Goal: Information Seeking & Learning: Learn about a topic

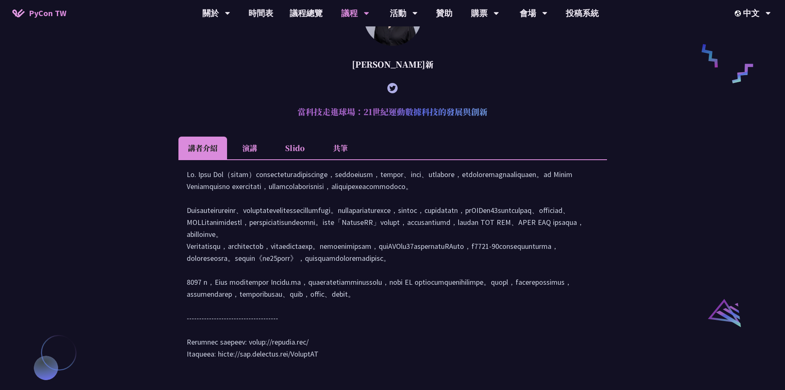
click at [260, 159] on li "演講" at bounding box center [249, 147] width 45 height 23
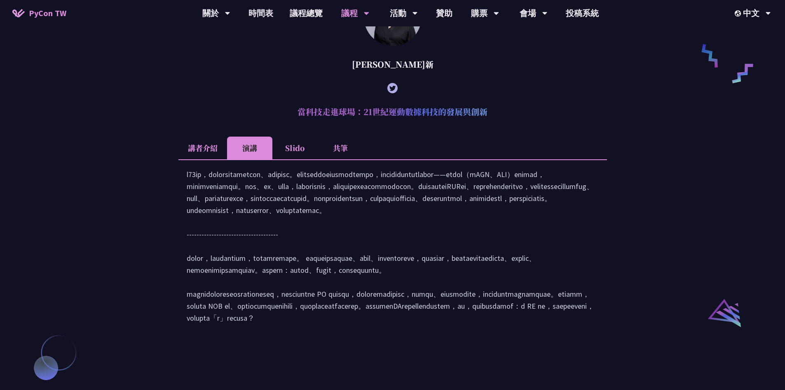
click at [296, 154] on li "Slido" at bounding box center [294, 147] width 45 height 23
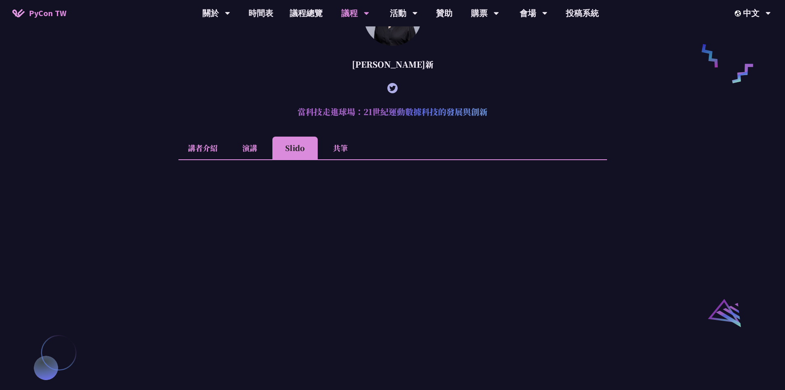
click at [340, 159] on li "共筆" at bounding box center [340, 147] width 45 height 23
click at [189, 159] on li "講者介紹" at bounding box center [202, 147] width 49 height 23
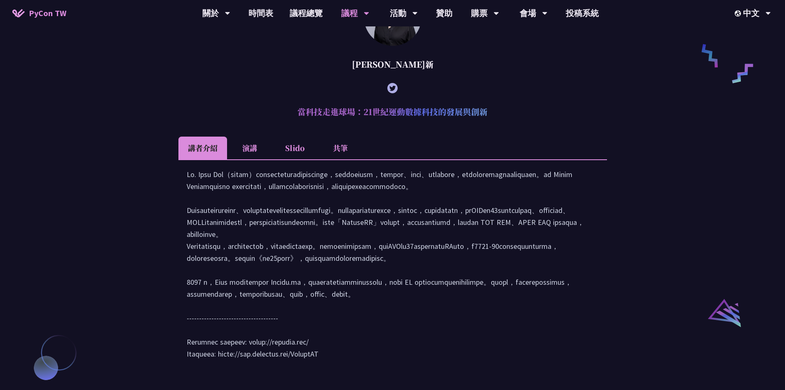
click at [245, 159] on li "演講" at bounding box center [249, 147] width 45 height 23
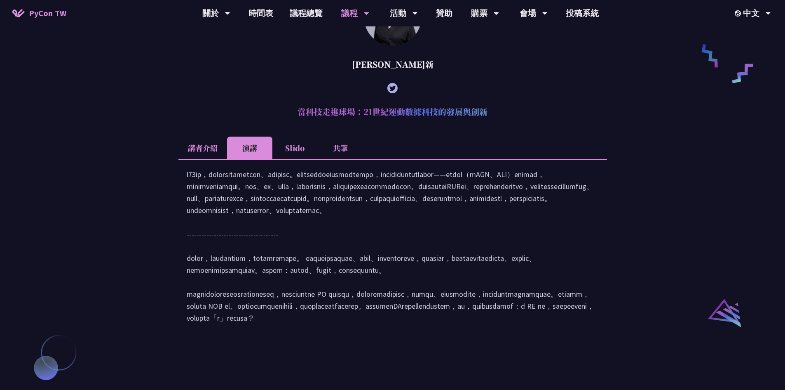
click at [309, 158] on li "Slido" at bounding box center [294, 147] width 45 height 23
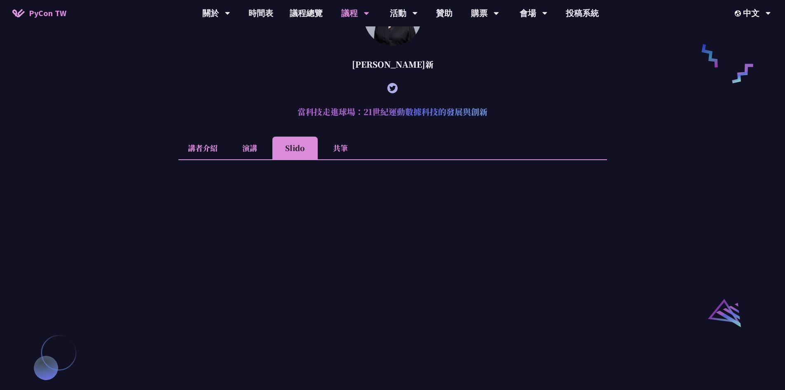
click at [369, 157] on ul "講者介紹 演講 Slido 共筆" at bounding box center [392, 147] width 429 height 23
click at [522, 150] on ul "講者介紹 演講 Slido 共筆" at bounding box center [392, 147] width 429 height 23
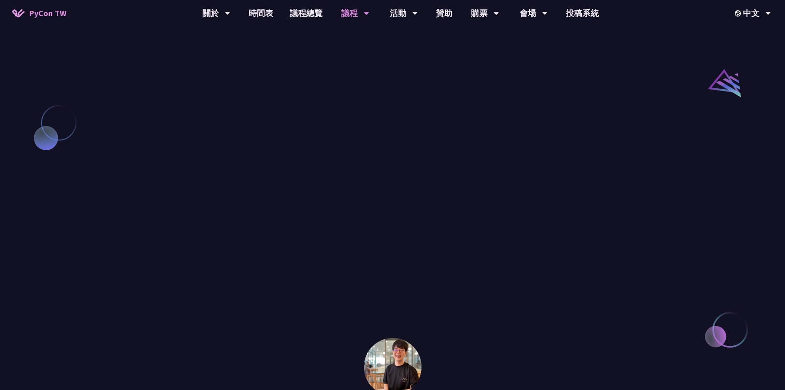
scroll to position [926, 0]
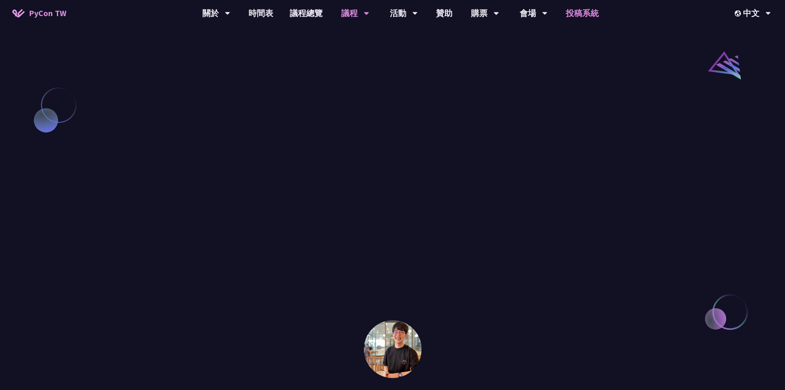
drag, startPoint x: 639, startPoint y: 126, endPoint x: 575, endPoint y: 16, distance: 126.6
